Goal: Navigation & Orientation: Understand site structure

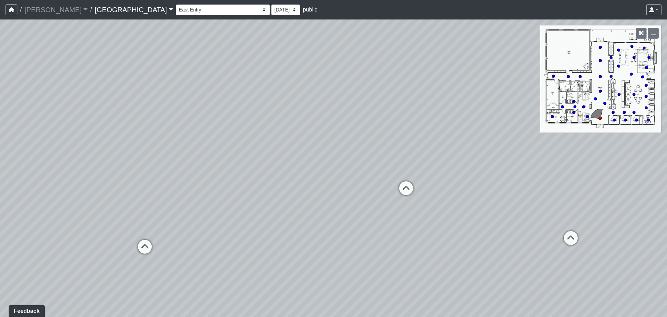
drag, startPoint x: 208, startPoint y: 184, endPoint x: 398, endPoint y: 143, distance: 195.2
click at [398, 143] on div "Loading... Leasing - Reception Desk Loading... Leasing Entry Loading... Coffee …" at bounding box center [333, 167] width 667 height 297
drag, startPoint x: 271, startPoint y: 163, endPoint x: 444, endPoint y: 230, distance: 186.0
click at [444, 230] on div "Loading... Leasing - Reception Desk Loading... Leasing Entry Loading... Coffee …" at bounding box center [333, 167] width 667 height 297
drag, startPoint x: 236, startPoint y: 207, endPoint x: 468, endPoint y: 138, distance: 242.3
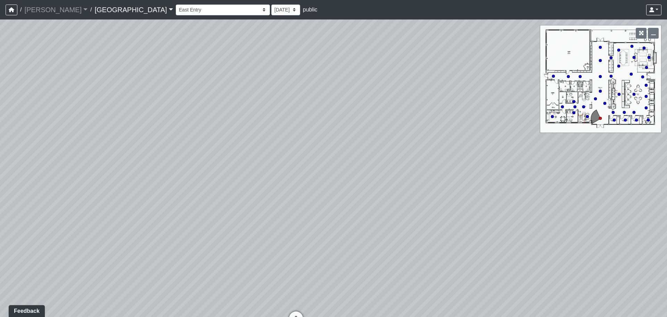
click at [468, 138] on div "Loading... Leasing - Reception Desk Loading... Leasing Entry Loading... Coffee …" at bounding box center [333, 167] width 667 height 297
drag, startPoint x: 337, startPoint y: 147, endPoint x: 511, endPoint y: 137, distance: 175.2
click at [511, 137] on div "Loading... Leasing - Reception Desk Loading... Leasing Entry Loading... Coffee …" at bounding box center [333, 167] width 667 height 297
drag, startPoint x: 155, startPoint y: 153, endPoint x: 359, endPoint y: 140, distance: 203.8
click at [478, 136] on div "Loading... Leasing - Reception Desk Loading... Leasing Entry Loading... Coffee …" at bounding box center [333, 167] width 667 height 297
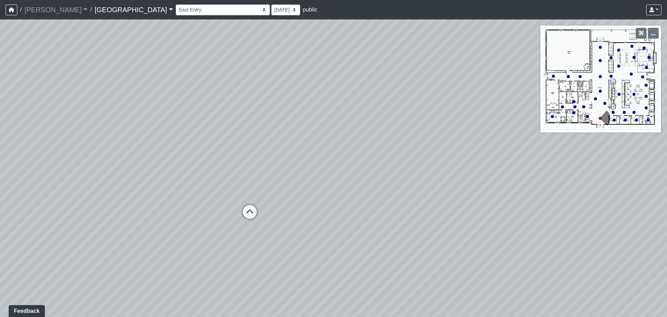
drag, startPoint x: 135, startPoint y: 140, endPoint x: 413, endPoint y: 145, distance: 278.5
click at [484, 142] on div "Loading... Leasing - Reception Desk Loading... Leasing Entry Loading... Coffee …" at bounding box center [333, 167] width 667 height 297
drag, startPoint x: 320, startPoint y: 146, endPoint x: 514, endPoint y: 136, distance: 194.3
click at [514, 136] on div "Loading... Leasing - Reception Desk Loading... Leasing Entry Loading... Coffee …" at bounding box center [333, 167] width 667 height 297
click at [240, 180] on icon at bounding box center [239, 185] width 21 height 21
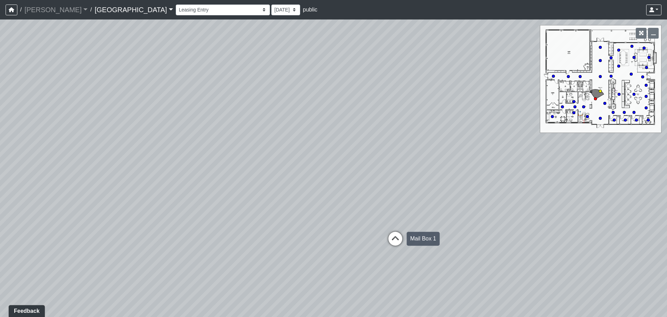
click at [390, 242] on icon at bounding box center [395, 242] width 21 height 21
click at [286, 196] on icon at bounding box center [292, 200] width 21 height 21
drag, startPoint x: 491, startPoint y: 153, endPoint x: 313, endPoint y: 214, distance: 188.2
click at [313, 214] on div "Loading... Leasing - Reception Desk Loading... Leasing Entry Loading... Coffee …" at bounding box center [333, 167] width 667 height 297
drag, startPoint x: 457, startPoint y: 239, endPoint x: 222, endPoint y: 156, distance: 249.7
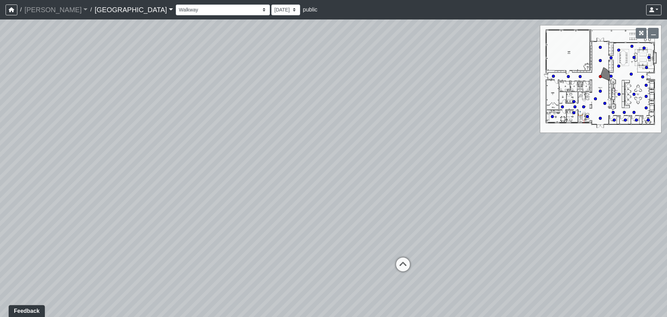
click at [222, 156] on div "Loading... Leasing - Reception Desk Loading... Leasing Entry Loading... Coffee …" at bounding box center [333, 167] width 667 height 297
click at [382, 255] on icon at bounding box center [384, 260] width 21 height 21
click at [380, 214] on icon at bounding box center [376, 212] width 21 height 21
drag, startPoint x: 167, startPoint y: 154, endPoint x: 512, endPoint y: 201, distance: 348.7
click at [523, 202] on div "Loading... Leasing - Reception Desk Loading... Leasing Entry Loading... Coffee …" at bounding box center [333, 167] width 667 height 297
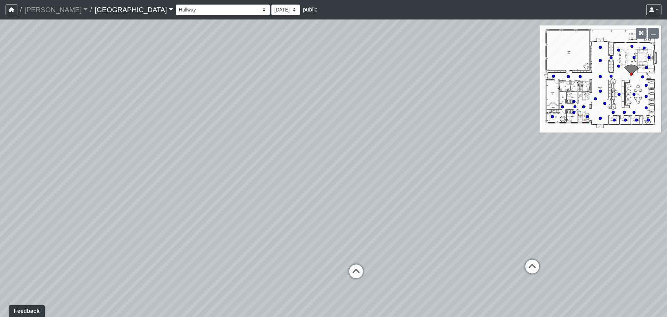
drag, startPoint x: 212, startPoint y: 173, endPoint x: 451, endPoint y: 177, distance: 238.5
click at [458, 178] on div "Loading... Leasing - Reception Desk Loading... Leasing Entry Loading... Coffee …" at bounding box center [333, 167] width 667 height 297
drag, startPoint x: 189, startPoint y: 205, endPoint x: 542, endPoint y: 191, distance: 353.5
click at [542, 191] on div "Loading... Leasing - Reception Desk Loading... Leasing Entry Loading... Coffee …" at bounding box center [333, 167] width 667 height 297
drag, startPoint x: 287, startPoint y: 181, endPoint x: 517, endPoint y: 172, distance: 230.7
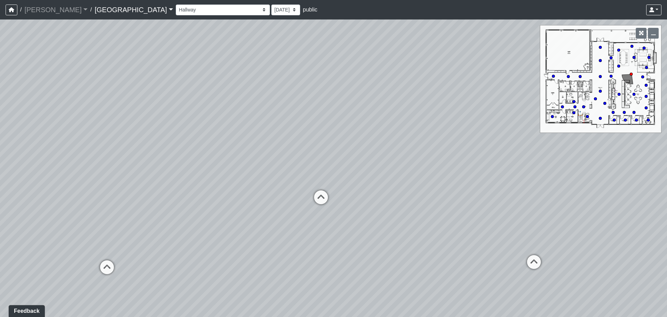
click at [517, 172] on div "Loading... Leasing - Reception Desk Loading... Leasing Entry Loading... Coffee …" at bounding box center [333, 167] width 667 height 297
drag, startPoint x: 528, startPoint y: 181, endPoint x: 11, endPoint y: 149, distance: 517.9
click at [11, 149] on div "Loading... Leasing - Reception Desk Loading... Leasing Entry Loading... Coffee …" at bounding box center [333, 167] width 667 height 297
drag, startPoint x: 467, startPoint y: 172, endPoint x: 338, endPoint y: 162, distance: 129.7
click at [222, 152] on div "Loading... Leasing - Reception Desk Loading... Leasing Entry Loading... Coffee …" at bounding box center [333, 167] width 667 height 297
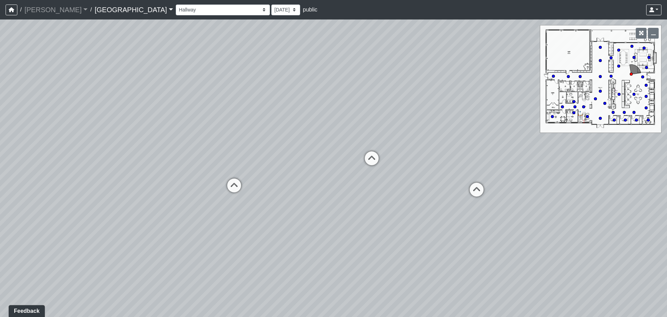
drag, startPoint x: 447, startPoint y: 182, endPoint x: 248, endPoint y: 137, distance: 204.2
click at [248, 137] on div "Loading... Leasing - Reception Desk Loading... Leasing Entry Loading... Coffee …" at bounding box center [333, 167] width 667 height 297
drag, startPoint x: 435, startPoint y: 138, endPoint x: 116, endPoint y: 141, distance: 319.2
click at [116, 141] on div "Loading... Leasing - Reception Desk Loading... Leasing Entry Loading... Coffee …" at bounding box center [333, 167] width 667 height 297
drag, startPoint x: 189, startPoint y: 145, endPoint x: 31, endPoint y: 153, distance: 157.7
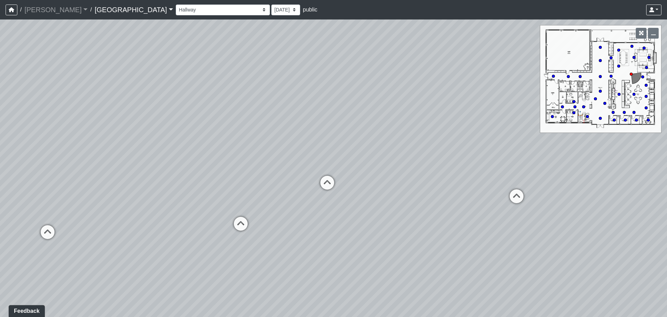
click at [25, 153] on div "Loading... Leasing - Reception Desk Loading... Leasing Entry Loading... Coffee …" at bounding box center [333, 167] width 667 height 297
click at [376, 184] on icon at bounding box center [385, 190] width 21 height 21
drag, startPoint x: 541, startPoint y: 162, endPoint x: 620, endPoint y: 164, distance: 79.3
click at [623, 164] on div "Loading... Leasing - Reception Desk Loading... Leasing Entry Loading... Coffee …" at bounding box center [333, 167] width 667 height 297
drag, startPoint x: 226, startPoint y: 165, endPoint x: 532, endPoint y: 180, distance: 306.6
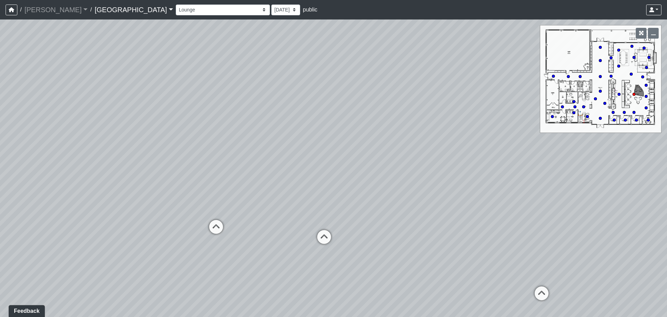
click at [532, 180] on div "Loading... Leasing - Reception Desk Loading... Leasing Entry Loading... Coffee …" at bounding box center [333, 167] width 667 height 297
drag, startPoint x: 52, startPoint y: 166, endPoint x: 515, endPoint y: 151, distance: 463.0
click at [520, 151] on div "Loading... Leasing - Reception Desk Loading... Leasing Entry Loading... Coffee …" at bounding box center [333, 167] width 667 height 297
drag, startPoint x: 60, startPoint y: 150, endPoint x: 462, endPoint y: 162, distance: 402.4
click at [462, 162] on div "Loading... Leasing - Reception Desk Loading... Leasing Entry Loading... Coffee …" at bounding box center [333, 167] width 667 height 297
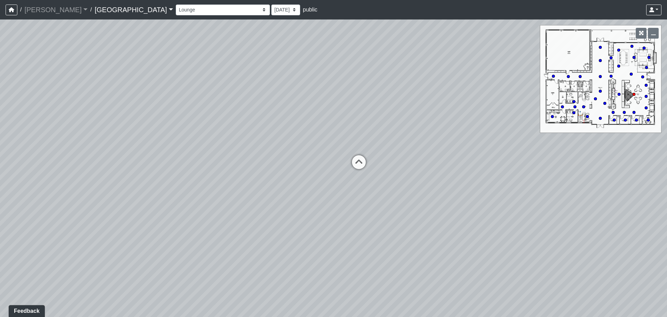
drag, startPoint x: 436, startPoint y: 140, endPoint x: 298, endPoint y: 133, distance: 138.5
click at [298, 133] on div "Loading... Leasing - Reception Desk Loading... Leasing Entry Loading... Coffee …" at bounding box center [333, 167] width 667 height 297
drag, startPoint x: 234, startPoint y: 158, endPoint x: 291, endPoint y: 158, distance: 56.3
click at [291, 158] on div "Loading... Leasing - Reception Desk Loading... Leasing Entry Loading... Coffee …" at bounding box center [333, 167] width 667 height 297
click at [198, 161] on icon at bounding box center [200, 166] width 21 height 21
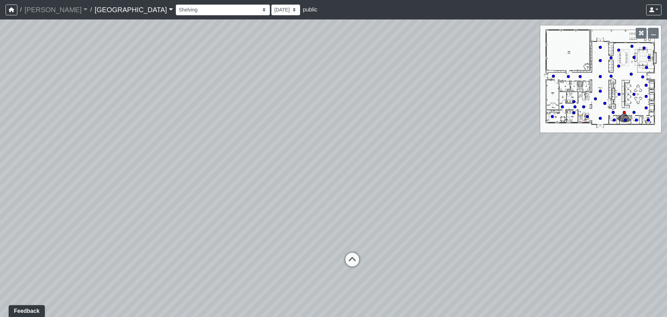
drag, startPoint x: 256, startPoint y: 166, endPoint x: 495, endPoint y: 130, distance: 241.9
click at [495, 130] on div "Loading... Leasing - Reception Desk Loading... Leasing Entry Loading... Coffee …" at bounding box center [333, 167] width 667 height 297
drag, startPoint x: 121, startPoint y: 160, endPoint x: 488, endPoint y: 188, distance: 367.8
click at [519, 191] on div "Loading... Leasing - Reception Desk Loading... Leasing Entry Loading... Coffee …" at bounding box center [333, 167] width 667 height 297
drag, startPoint x: 150, startPoint y: 176, endPoint x: 370, endPoint y: 169, distance: 219.5
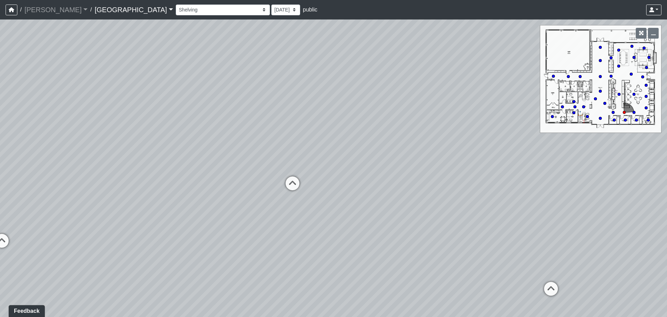
click at [514, 170] on div "Loading... Leasing - Reception Desk Loading... Leasing Entry Loading... Coffee …" at bounding box center [333, 167] width 667 height 297
drag, startPoint x: 230, startPoint y: 172, endPoint x: 539, endPoint y: 167, distance: 308.4
click at [539, 167] on div "Loading... Leasing - Reception Desk Loading... Leasing Entry Loading... Coffee …" at bounding box center [333, 167] width 667 height 297
drag, startPoint x: 226, startPoint y: 178, endPoint x: 434, endPoint y: 215, distance: 211.3
click at [463, 212] on div "Loading... Leasing - Reception Desk Loading... Leasing Entry Loading... Coffee …" at bounding box center [333, 167] width 667 height 297
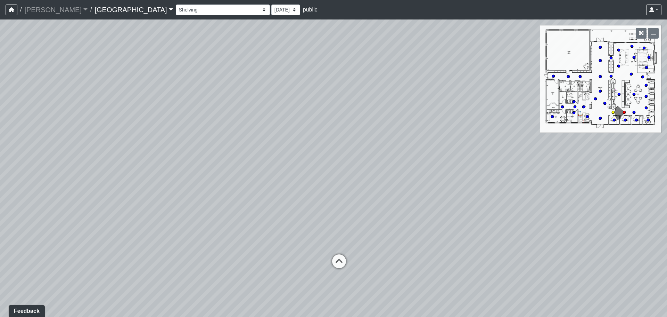
click at [337, 256] on icon at bounding box center [339, 264] width 21 height 21
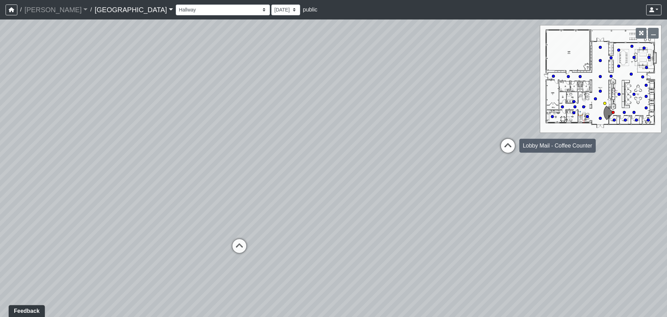
click at [517, 146] on icon at bounding box center [508, 149] width 21 height 21
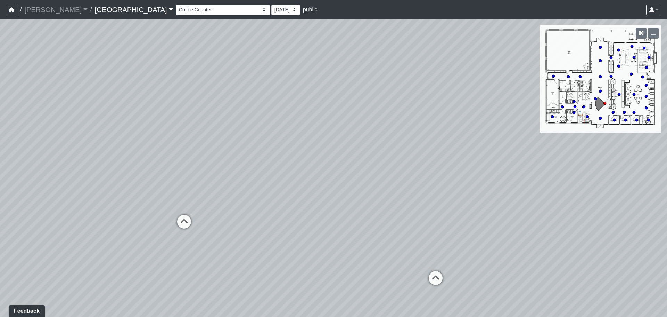
click at [190, 223] on icon at bounding box center [184, 224] width 21 height 21
drag, startPoint x: 474, startPoint y: 190, endPoint x: 217, endPoint y: 123, distance: 266.0
click at [204, 120] on div "Loading... Leasing - Reception Desk Loading... Leasing Entry Loading... Coffee …" at bounding box center [333, 167] width 667 height 297
drag
click at [266, 194] on div "Loading... Leasing - Reception Desk Loading... Leasing Entry Loading... Coffee …" at bounding box center [333, 167] width 667 height 297
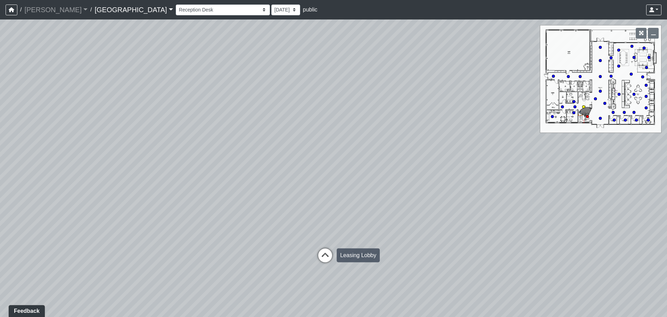
click at [320, 262] on icon at bounding box center [325, 258] width 21 height 21
click at [521, 189] on div "Loading... Leasing - Reception Desk Loading... Leasing Entry Loading... Coffee …" at bounding box center [333, 167] width 667 height 297
click at [313, 246] on icon at bounding box center [308, 253] width 21 height 21
click at [548, 202] on div "Loading... Leasing - Reception Desk Loading... Leasing Entry Loading... Coffee …" at bounding box center [333, 167] width 667 height 297
click at [261, 310] on icon at bounding box center [255, 311] width 21 height 21
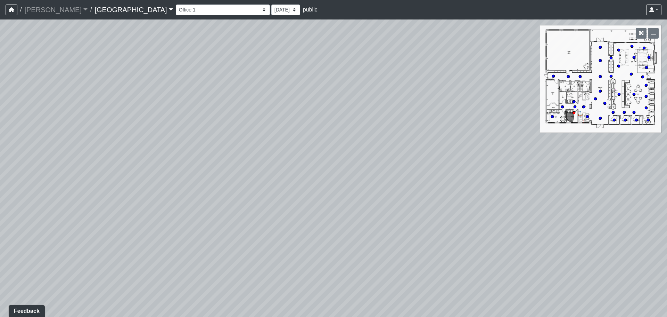
click at [108, 162] on div "Loading... Leasing - Reception Desk Loading... Leasing Entry Loading... Coffee …" at bounding box center [333, 167] width 667 height 297
click at [401, 156] on div "Loading... Leasing - Reception Desk Loading... Leasing Entry Loading... Coffee …" at bounding box center [333, 167] width 667 height 297
click at [644, 30] on button "button" at bounding box center [641, 33] width 11 height 11
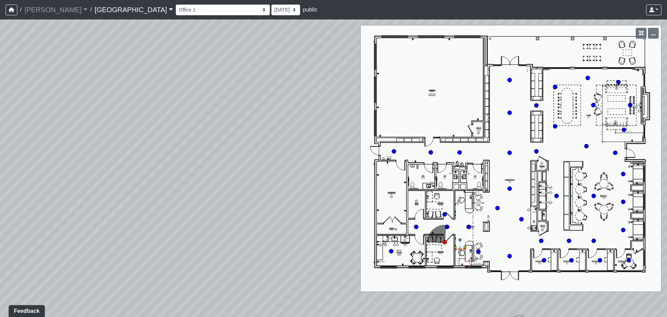
click at [429, 150] on icon at bounding box center [431, 152] width 5 height 5
click at [533, 169] on div "Loading... Leasing - Reception Desk Loading... Leasing Entry Loading... Coffee …" at bounding box center [333, 167] width 667 height 297
click at [461, 161] on div "Loading... Leasing - Reception Desk Loading... Leasing Entry Loading... Coffee …" at bounding box center [333, 167] width 667 height 297
click at [511, 162] on div "Loading... Leasing - Reception Desk Loading... Leasing Entry Loading... Coffee …" at bounding box center [333, 167] width 667 height 297
click at [372, 153] on div "Loading... Leasing - Reception Desk Loading... Leasing Entry Loading... Coffee …" at bounding box center [333, 167] width 667 height 297
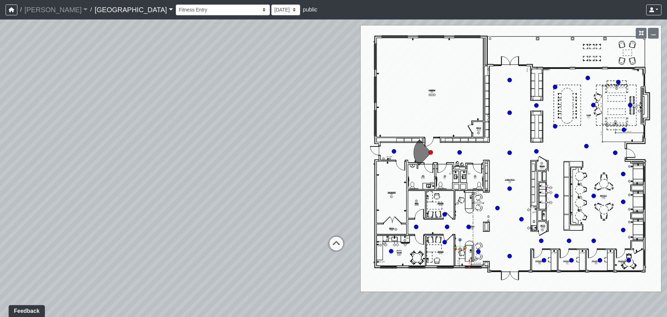
click at [150, 149] on div "Loading... Leasing - Reception Desk Loading... Leasing Entry Loading... Coffee …" at bounding box center [333, 167] width 667 height 297
click at [89, 133] on div "Loading... Leasing - Reception Desk Loading... Leasing Entry Loading... Coffee …" at bounding box center [333, 167] width 667 height 297
click at [149, 137] on div "Loading... Leasing - Reception Desk Loading... Leasing Entry Loading... Coffee …" at bounding box center [333, 167] width 667 height 297
click at [237, 133] on div "Loading... Leasing - Reception Desk Loading... Leasing Entry Loading... Coffee …" at bounding box center [333, 167] width 667 height 297
click at [460, 249] on div "Loading... Leasing - Reception Desk Loading... Leasing Entry Loading... Coffee …" at bounding box center [333, 167] width 667 height 297
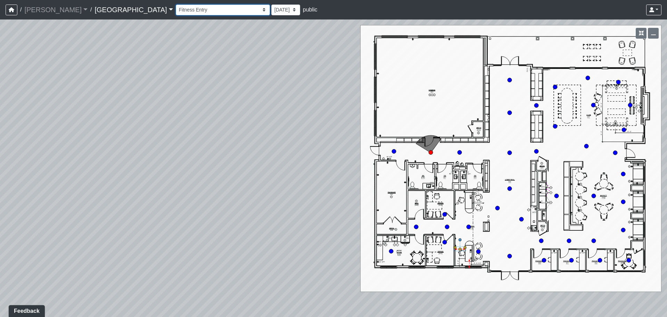
click at [176, 12] on select "Fire Place Fire Place Corner [GEOGRAPHIC_DATA] Mail Box 1 Mail Box 2 North Entr…" at bounding box center [223, 10] width 94 height 11
click at [176, 5] on select "Fire Place Fire Place Corner [GEOGRAPHIC_DATA] Mail Box 1 Mail Box 2 North Entr…" at bounding box center [223, 10] width 94 height 11
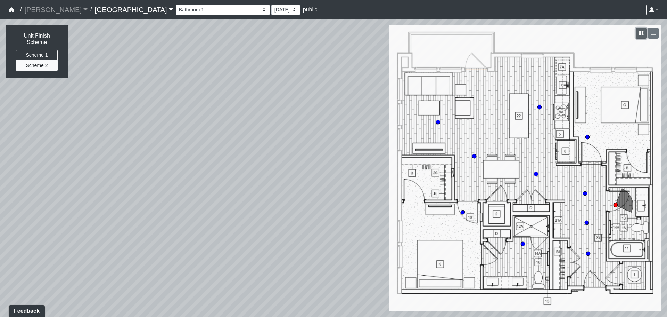
click at [639, 35] on icon "button" at bounding box center [641, 33] width 5 height 5
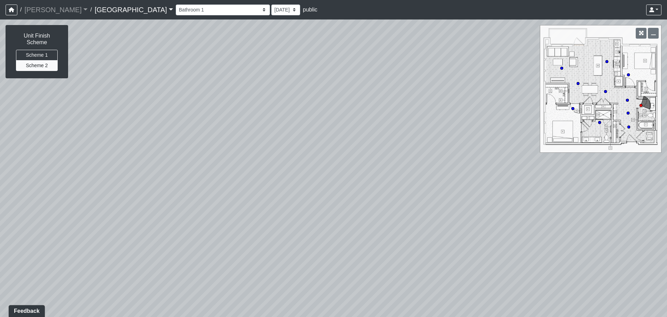
drag, startPoint x: 317, startPoint y: 143, endPoint x: 371, endPoint y: 71, distance: 89.5
click at [371, 71] on div "Loading... Leasing - Reception Desk Loading... Leasing Entry Loading... Coffee …" at bounding box center [333, 167] width 667 height 297
drag, startPoint x: 218, startPoint y: 115, endPoint x: 425, endPoint y: 140, distance: 208.3
click at [426, 140] on div "Loading... Leasing - Reception Desk Loading... Leasing Entry Loading... Coffee …" at bounding box center [333, 167] width 667 height 297
drag, startPoint x: 164, startPoint y: 136, endPoint x: 524, endPoint y: 157, distance: 360.5
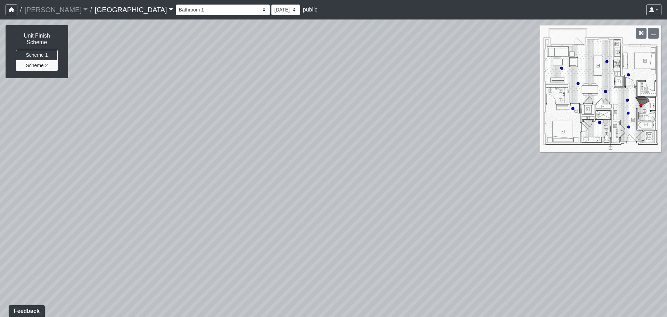
click at [531, 160] on div "Loading... Leasing - Reception Desk Loading... Leasing Entry Loading... Coffee …" at bounding box center [333, 167] width 667 height 297
click at [307, 274] on icon at bounding box center [304, 278] width 21 height 21
click at [283, 243] on icon at bounding box center [284, 242] width 21 height 21
click at [264, 248] on icon at bounding box center [271, 252] width 21 height 21
drag, startPoint x: 508, startPoint y: 224, endPoint x: 130, endPoint y: 201, distance: 378.2
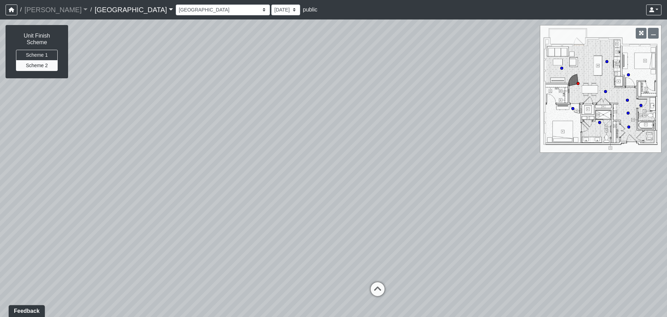
click at [128, 200] on div "Loading... Leasing - Reception Desk Loading... Leasing Entry Loading... Coffee …" at bounding box center [333, 167] width 667 height 297
drag, startPoint x: 436, startPoint y: 209, endPoint x: 254, endPoint y: 237, distance: 184.0
click at [254, 237] on div "Loading... Leasing - Reception Desk Loading... Leasing Entry Loading... Coffee …" at bounding box center [333, 167] width 667 height 297
drag, startPoint x: 498, startPoint y: 231, endPoint x: 366, endPoint y: 225, distance: 132.2
click at [366, 225] on div "Loading... Leasing - Reception Desk Loading... Leasing Entry Loading... Coffee …" at bounding box center [333, 167] width 667 height 297
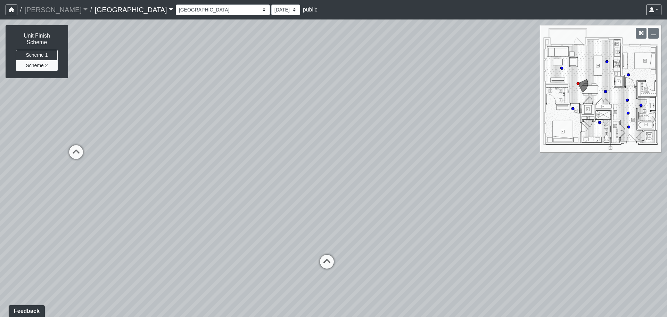
drag, startPoint x: 291, startPoint y: 183, endPoint x: 263, endPoint y: 185, distance: 28.2
click at [263, 185] on div "Loading... Leasing - Reception Desk Loading... Leasing Entry Loading... Coffee …" at bounding box center [333, 167] width 667 height 297
drag, startPoint x: 473, startPoint y: 186, endPoint x: 69, endPoint y: 176, distance: 404.4
click at [58, 176] on div "Loading... Leasing - Reception Desk Loading... Leasing Entry Loading... Coffee …" at bounding box center [333, 167] width 667 height 297
click at [380, 231] on icon at bounding box center [378, 241] width 21 height 21
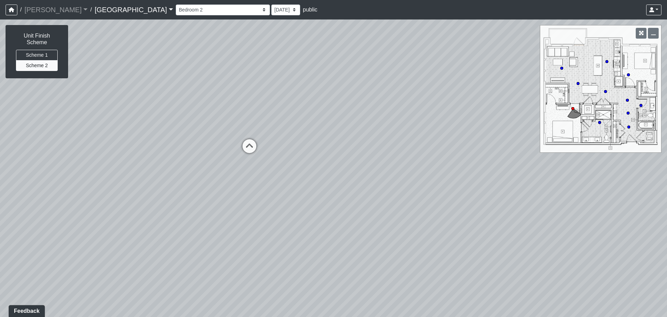
drag, startPoint x: 208, startPoint y: 194, endPoint x: 404, endPoint y: 197, distance: 196.1
click at [404, 197] on div "Loading... Leasing - Reception Desk Loading... Leasing Entry Loading... Coffee …" at bounding box center [333, 167] width 667 height 297
click at [347, 148] on icon at bounding box center [353, 150] width 21 height 21
drag, startPoint x: 390, startPoint y: 181, endPoint x: 478, endPoint y: 179, distance: 88.0
click at [524, 181] on div "Loading... Leasing - Reception Desk Loading... Leasing Entry Loading... Coffee …" at bounding box center [333, 167] width 667 height 297
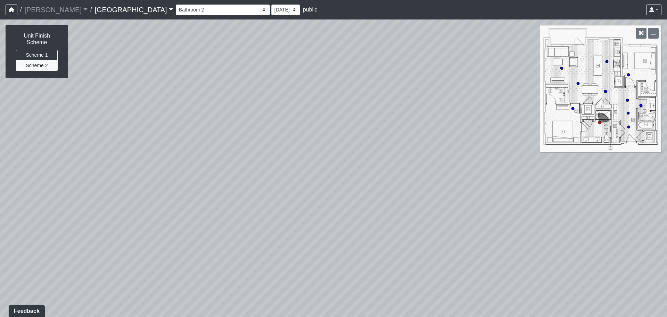
drag, startPoint x: 334, startPoint y: 179, endPoint x: 501, endPoint y: 183, distance: 166.6
click at [514, 184] on div "Loading... Leasing - Reception Desk Loading... Leasing Entry Loading... Coffee …" at bounding box center [333, 167] width 667 height 297
drag, startPoint x: 290, startPoint y: 224, endPoint x: 460, endPoint y: 192, distance: 173.0
click at [460, 192] on div "Loading... Leasing - Reception Desk Loading... Leasing Entry Loading... Coffee …" at bounding box center [333, 167] width 667 height 297
drag, startPoint x: 173, startPoint y: 189, endPoint x: 528, endPoint y: 189, distance: 354.9
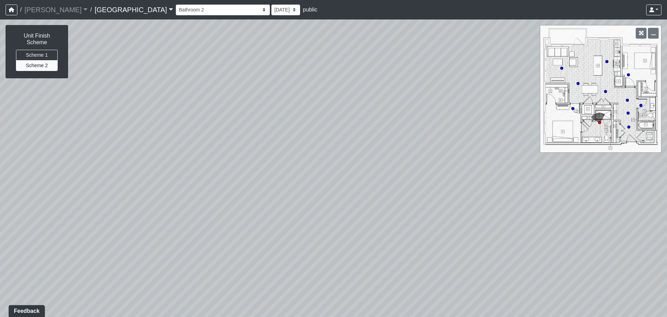
click at [554, 190] on div "Loading... Leasing - Reception Desk Loading... Leasing Entry Loading... Coffee …" at bounding box center [333, 167] width 667 height 297
click at [176, 9] on select "Fire Place Fire Place Corner [GEOGRAPHIC_DATA] Mail Box 1 Mail Box 2 North Entr…" at bounding box center [223, 10] width 94 height 11
click at [176, 5] on select "Fire Place Fire Place Corner [GEOGRAPHIC_DATA] Mail Box 1 Mail Box 2 North Entr…" at bounding box center [223, 10] width 94 height 11
drag, startPoint x: 444, startPoint y: 203, endPoint x: 334, endPoint y: 190, distance: 111.0
click at [334, 190] on div "Loading... Leasing - Reception Desk Loading... Leasing Entry Loading... Coffee …" at bounding box center [333, 167] width 667 height 297
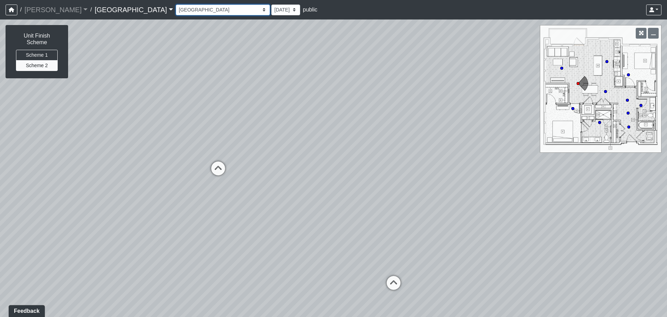
click at [176, 9] on select "Fire Place Fire Place Corner [GEOGRAPHIC_DATA] Mail Box 1 Mail Box 2 North Entr…" at bounding box center [223, 10] width 94 height 11
click at [176, 5] on select "Fire Place Fire Place Corner [GEOGRAPHIC_DATA] Mail Box 1 Mail Box 2 North Entr…" at bounding box center [223, 10] width 94 height 11
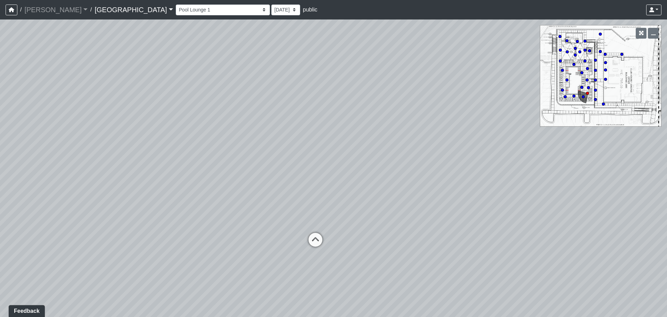
drag, startPoint x: 20, startPoint y: 230, endPoint x: 450, endPoint y: 226, distance: 430.1
click at [450, 226] on div "Loading... Leasing - Reception Desk Loading... Leasing Entry Loading... Coffee …" at bounding box center [333, 167] width 667 height 297
drag, startPoint x: 498, startPoint y: 175, endPoint x: 174, endPoint y: 184, distance: 324.1
click at [139, 182] on div "Loading... Leasing - Reception Desk Loading... Leasing Entry Loading... Coffee …" at bounding box center [333, 167] width 667 height 297
drag, startPoint x: 425, startPoint y: 179, endPoint x: 191, endPoint y: 180, distance: 233.6
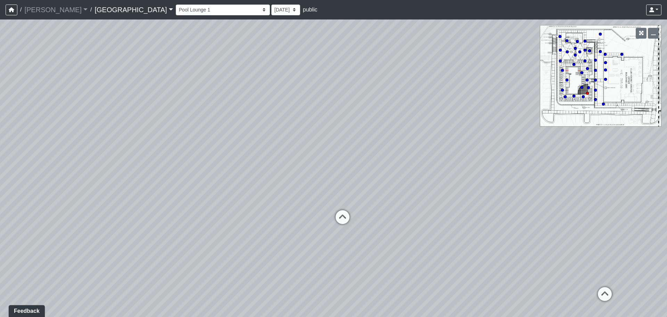
click at [191, 180] on div "Loading... Leasing - Reception Desk Loading... Leasing Entry Loading... Coffee …" at bounding box center [333, 167] width 667 height 297
click at [365, 244] on div "Loading... Leasing - Reception Desk Loading... Leasing Entry Loading... Coffee …" at bounding box center [333, 167] width 667 height 297
click at [383, 244] on icon at bounding box center [377, 247] width 21 height 21
click at [310, 222] on icon at bounding box center [315, 227] width 21 height 21
click at [369, 197] on div "Pool Lounge 2" at bounding box center [382, 203] width 43 height 14
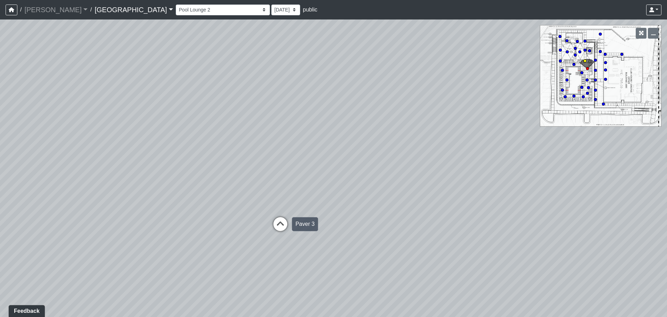
click at [273, 227] on icon at bounding box center [280, 227] width 21 height 21
drag, startPoint x: 172, startPoint y: 174, endPoint x: 331, endPoint y: 190, distance: 159.3
click at [362, 193] on div "Loading... Leasing - Reception Desk Loading... Leasing Entry Loading... Coffee …" at bounding box center [333, 167] width 667 height 297
drag, startPoint x: 115, startPoint y: 187, endPoint x: 407, endPoint y: 187, distance: 291.7
click at [419, 189] on div "Loading... Leasing - Reception Desk Loading... Leasing Entry Loading... Coffee …" at bounding box center [333, 167] width 667 height 297
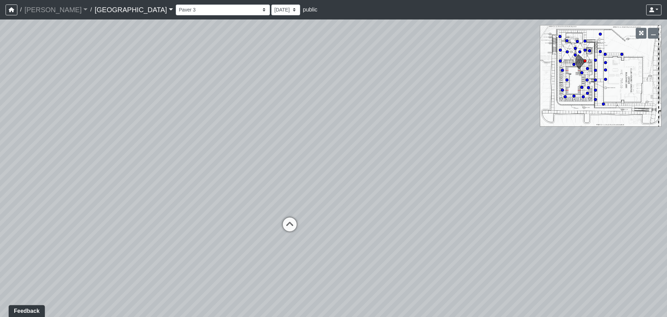
drag, startPoint x: 256, startPoint y: 188, endPoint x: 505, endPoint y: 191, distance: 249.3
click at [506, 191] on div "Loading... Leasing - Reception Desk Loading... Leasing Entry Loading... Coffee …" at bounding box center [333, 167] width 667 height 297
drag, startPoint x: 200, startPoint y: 185, endPoint x: 460, endPoint y: 191, distance: 260.5
click at [511, 197] on div "Loading... Leasing - Reception Desk Loading... Leasing Entry Loading... Coffee …" at bounding box center [333, 167] width 667 height 297
drag, startPoint x: 321, startPoint y: 192, endPoint x: 521, endPoint y: 202, distance: 200.2
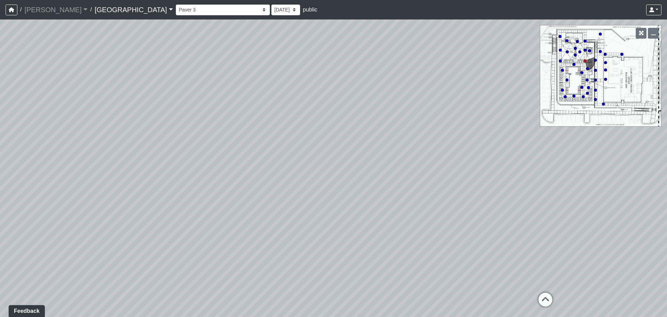
click at [521, 202] on div "Loading... Leasing - Reception Desk Loading... Leasing Entry Loading... Coffee …" at bounding box center [333, 167] width 667 height 297
drag, startPoint x: 300, startPoint y: 200, endPoint x: 408, endPoint y: 196, distance: 108.2
click at [408, 196] on div "Loading... Leasing - Reception Desk Loading... Leasing Entry Loading... Coffee …" at bounding box center [333, 167] width 667 height 297
drag, startPoint x: 525, startPoint y: 195, endPoint x: 411, endPoint y: 177, distance: 115.5
click at [411, 177] on div "Loading... Leasing - Reception Desk Loading... Leasing Entry Loading... Coffee …" at bounding box center [333, 167] width 667 height 297
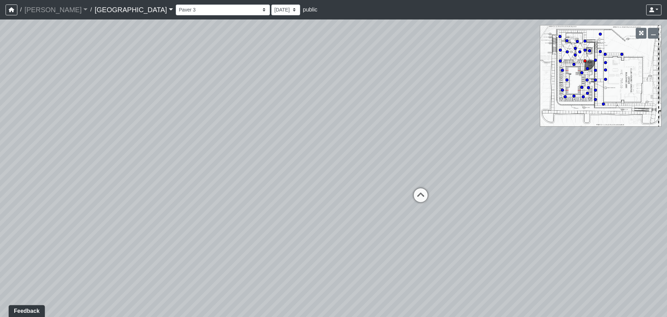
click at [357, 134] on div "Loading... Leasing - Reception Desk Loading... Leasing Entry Loading... Coffee …" at bounding box center [333, 167] width 667 height 297
drag, startPoint x: 462, startPoint y: 135, endPoint x: 231, endPoint y: 133, distance: 230.8
click at [231, 133] on div "Loading... Leasing - Reception Desk Loading... Leasing Entry Loading... Coffee …" at bounding box center [333, 167] width 667 height 297
drag, startPoint x: 481, startPoint y: 137, endPoint x: 190, endPoint y: 143, distance: 291.4
click at [189, 141] on div "Loading... Leasing - Reception Desk Loading... Leasing Entry Loading... Coffee …" at bounding box center [333, 167] width 667 height 297
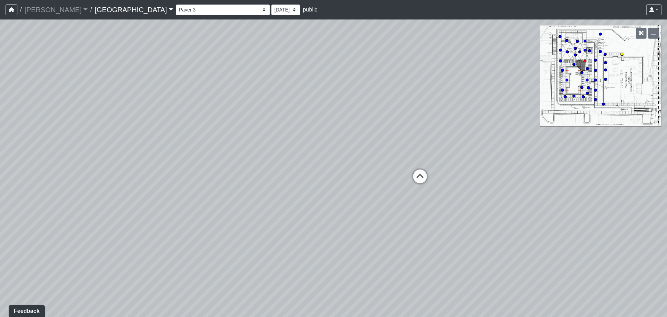
click at [623, 54] on circle at bounding box center [622, 54] width 3 height 3
drag, startPoint x: 181, startPoint y: 173, endPoint x: 540, endPoint y: 149, distance: 359.2
click at [540, 149] on div "Loading... Leasing - Reception Desk Loading... Leasing Entry Loading... Coffee …" at bounding box center [333, 167] width 667 height 297
drag, startPoint x: 264, startPoint y: 164, endPoint x: 585, endPoint y: 156, distance: 321.3
click at [595, 156] on div "Loading... Leasing - Reception Desk Loading... Leasing Entry Loading... Coffee …" at bounding box center [333, 167] width 667 height 297
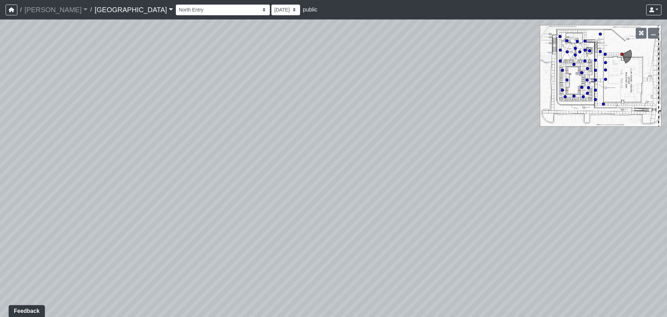
drag, startPoint x: 267, startPoint y: 189, endPoint x: 565, endPoint y: 175, distance: 298.3
click at [589, 175] on div "Loading... Leasing - Reception Desk Loading... Leasing Entry Loading... Coffee …" at bounding box center [333, 167] width 667 height 297
drag, startPoint x: 496, startPoint y: 192, endPoint x: 519, endPoint y: 191, distance: 23.3
click at [505, 191] on div "Loading... Leasing - Reception Desk Loading... Leasing Entry Loading... Coffee …" at bounding box center [333, 167] width 667 height 297
drag, startPoint x: 436, startPoint y: 166, endPoint x: 347, endPoint y: 201, distance: 96.1
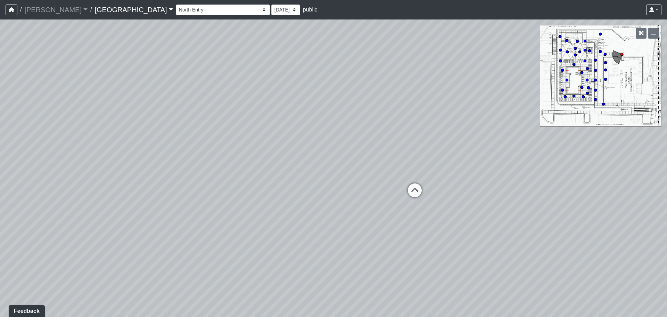
click at [346, 201] on div "Loading... Leasing - Reception Desk Loading... Leasing Entry Loading... Coffee …" at bounding box center [333, 167] width 667 height 297
click at [417, 193] on icon at bounding box center [415, 193] width 21 height 21
drag, startPoint x: 326, startPoint y: 202, endPoint x: 557, endPoint y: 203, distance: 230.8
click at [557, 203] on div "Loading... Leasing - Reception Desk Loading... Leasing Entry Loading... Coffee …" at bounding box center [333, 167] width 667 height 297
click at [581, 51] on circle at bounding box center [580, 51] width 3 height 3
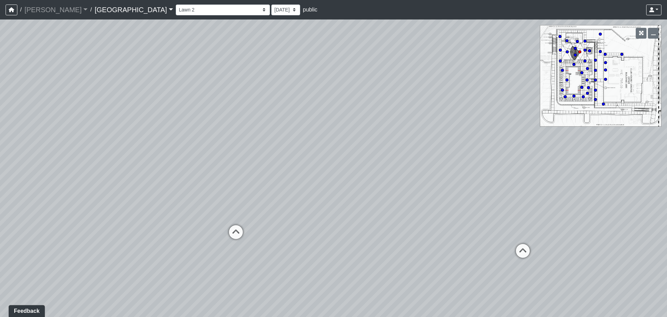
drag, startPoint x: 144, startPoint y: 199, endPoint x: 421, endPoint y: 183, distance: 277.5
click at [421, 183] on div "Loading... Leasing - Reception Desk Loading... Leasing Entry Loading... Coffee …" at bounding box center [333, 167] width 667 height 297
drag, startPoint x: 128, startPoint y: 195, endPoint x: 435, endPoint y: 176, distance: 308.3
click at [486, 177] on div "Loading... Leasing - Reception Desk Loading... Leasing Entry Loading... Coffee …" at bounding box center [333, 167] width 667 height 297
drag, startPoint x: 179, startPoint y: 145, endPoint x: 480, endPoint y: 187, distance: 303.6
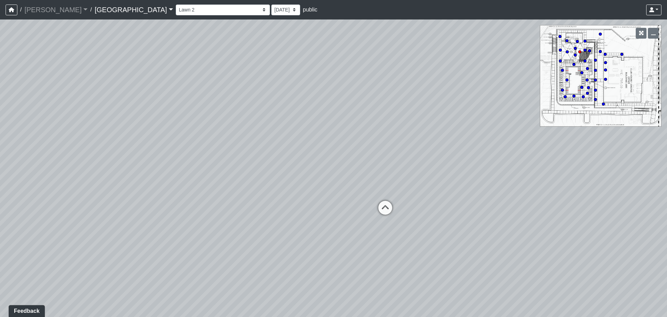
click at [497, 187] on div "Loading... Leasing - Reception Desk Loading... Leasing Entry Loading... Coffee …" at bounding box center [333, 167] width 667 height 297
click at [501, 198] on div "Loading... Leasing - Reception Desk Loading... Leasing Entry Loading... Coffee …" at bounding box center [333, 167] width 667 height 297
click at [510, 204] on div "Loading... Leasing - Reception Desk Loading... Leasing Entry Loading... Coffee …" at bounding box center [333, 167] width 667 height 297
click at [512, 200] on div "Loading... Leasing - Reception Desk Loading... Leasing Entry Loading... Coffee …" at bounding box center [333, 167] width 667 height 297
click at [574, 196] on div "Loading... Leasing - Reception Desk Loading... Leasing Entry Loading... Coffee …" at bounding box center [333, 167] width 667 height 297
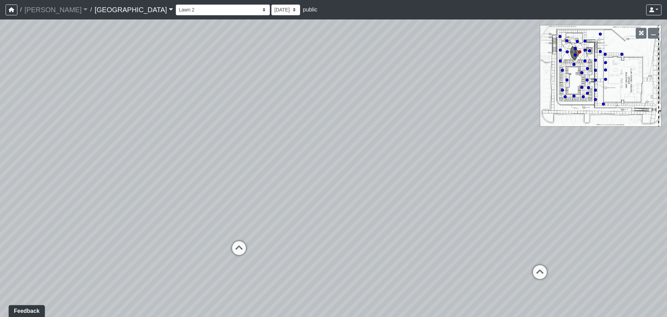
click at [564, 199] on div "Loading... Leasing - Reception Desk Loading... Leasing Entry Loading... Coffee …" at bounding box center [333, 167] width 667 height 297
click at [127, 221] on icon at bounding box center [125, 225] width 21 height 21
select select "fF4j5we1uELKFfG7gkZ69C"
click at [335, 186] on div "Loading... Leasing - Reception Desk Loading... Leasing Entry Loading... Coffee …" at bounding box center [333, 167] width 667 height 297
